Goal: Information Seeking & Learning: Compare options

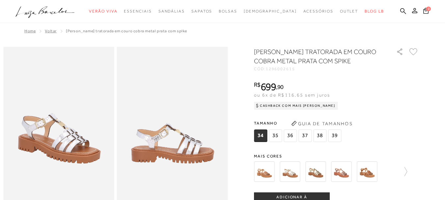
scroll to position [66, 0]
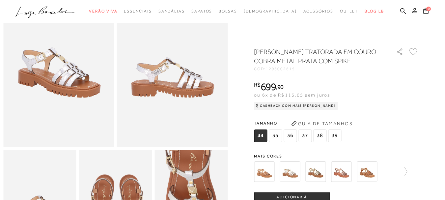
click at [408, 128] on div "Tamanho 34 35 36" at bounding box center [336, 130] width 165 height 25
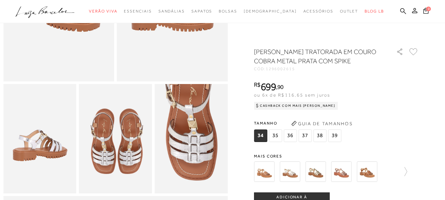
click at [344, 173] on img at bounding box center [341, 172] width 20 height 20
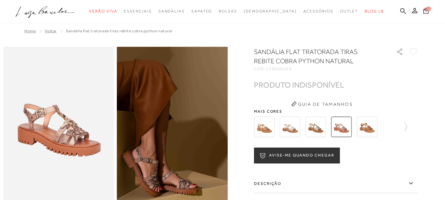
click at [288, 121] on img at bounding box center [290, 127] width 20 height 20
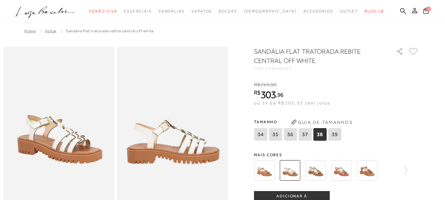
click at [267, 175] on img at bounding box center [264, 170] width 20 height 20
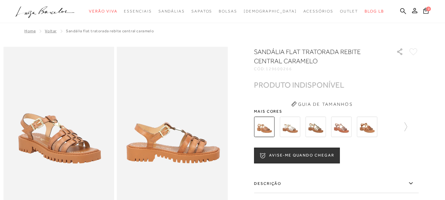
click at [365, 129] on img at bounding box center [367, 127] width 20 height 20
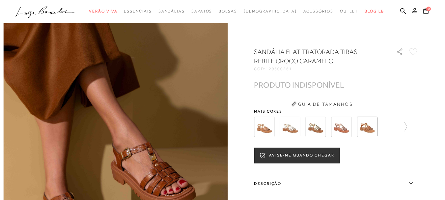
scroll to position [132, 0]
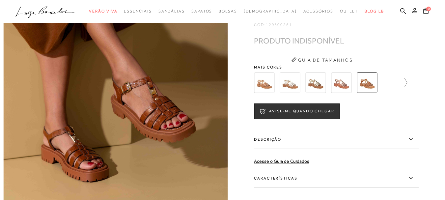
click at [408, 87] on icon at bounding box center [402, 82] width 9 height 9
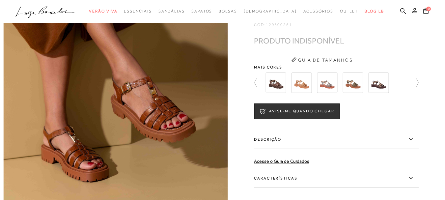
click at [327, 87] on img at bounding box center [327, 83] width 20 height 20
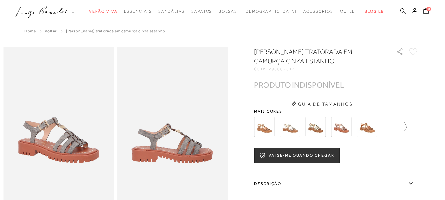
click at [408, 124] on icon at bounding box center [402, 126] width 9 height 9
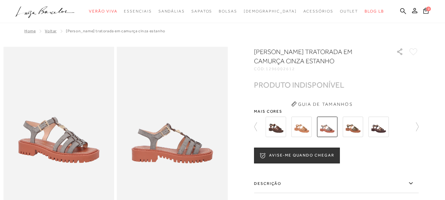
click at [278, 129] on img at bounding box center [276, 127] width 20 height 20
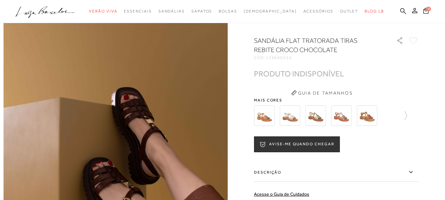
scroll to position [165, 0]
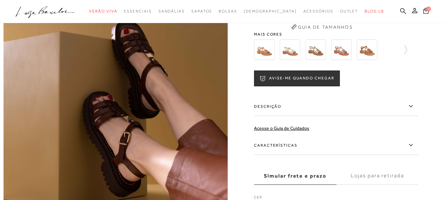
click at [410, 56] on div at bounding box center [336, 50] width 165 height 24
click at [407, 54] on icon at bounding box center [402, 49] width 9 height 9
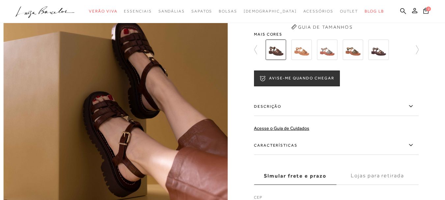
click at [406, 57] on div at bounding box center [335, 50] width 142 height 24
click at [419, 54] on icon at bounding box center [414, 49] width 9 height 9
click at [309, 59] on img at bounding box center [301, 50] width 20 height 20
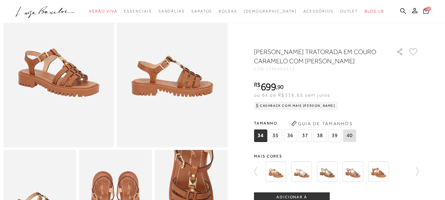
scroll to position [33, 0]
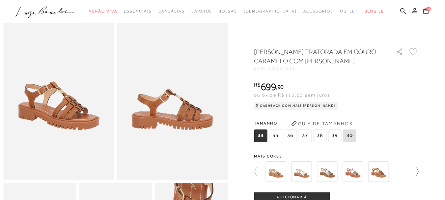
click at [419, 173] on icon at bounding box center [414, 171] width 9 height 9
click at [360, 170] on img at bounding box center [353, 172] width 20 height 20
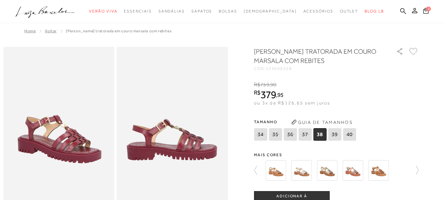
scroll to position [66, 0]
